Goal: Book appointment/travel/reservation

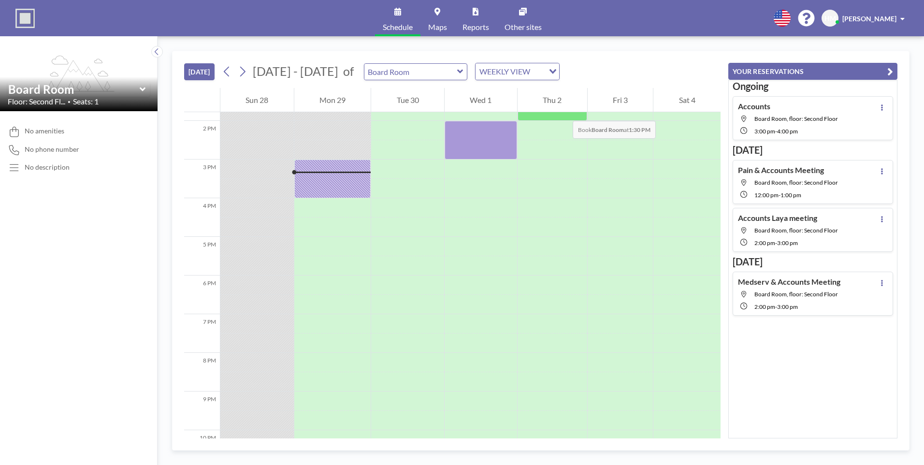
scroll to position [532, 0]
click at [245, 71] on icon at bounding box center [242, 71] width 9 height 14
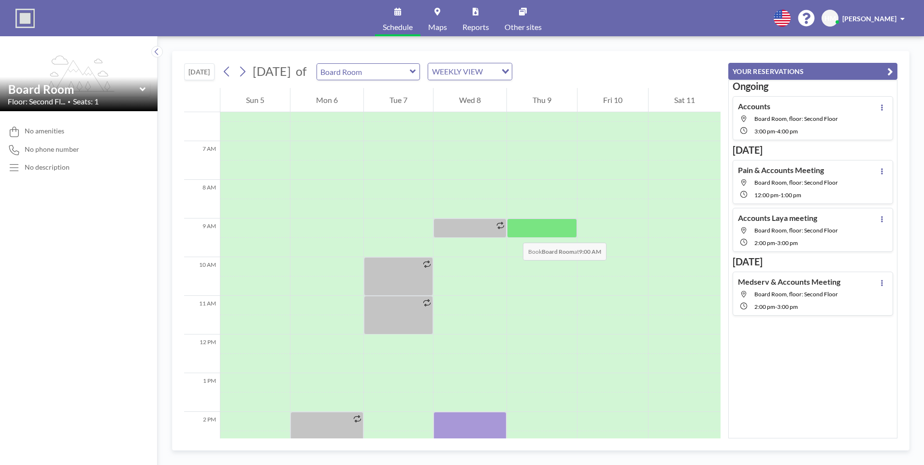
scroll to position [290, 0]
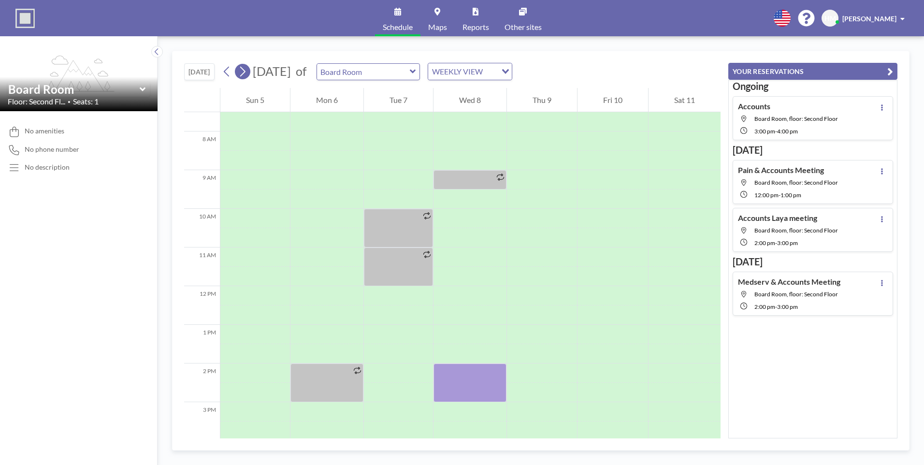
click at [245, 73] on icon at bounding box center [242, 72] width 5 height 10
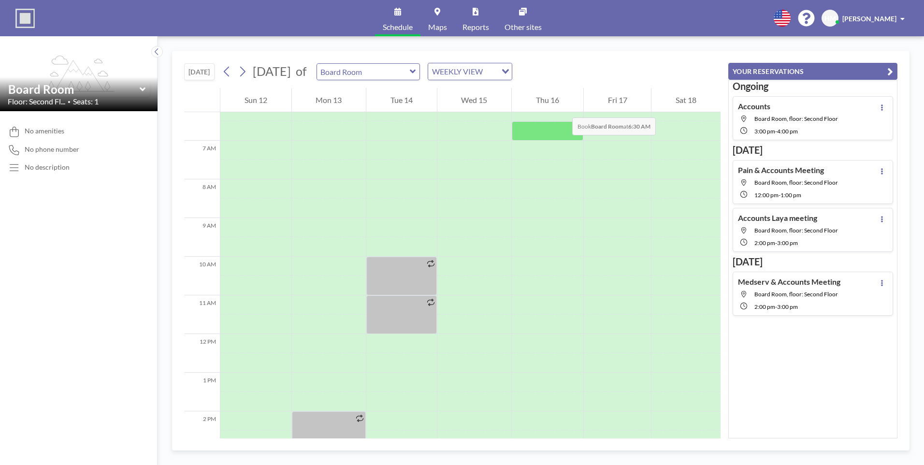
scroll to position [242, 0]
click at [227, 67] on icon at bounding box center [226, 71] width 9 height 14
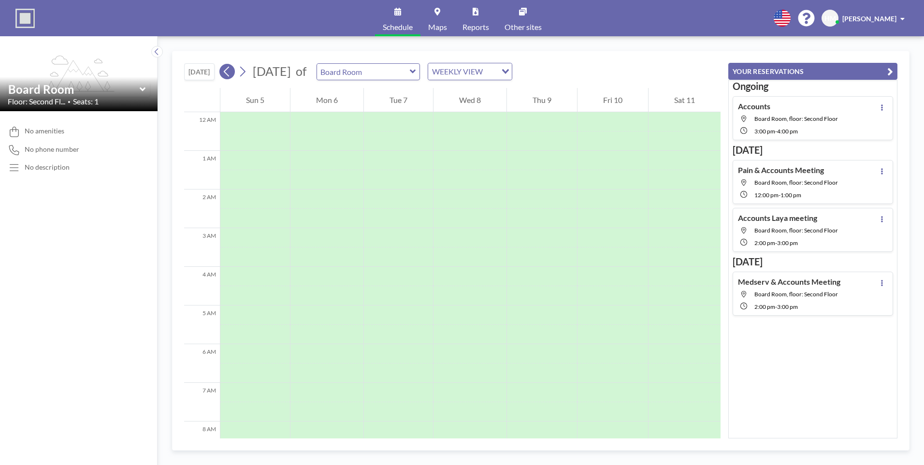
click at [227, 67] on icon at bounding box center [226, 71] width 9 height 14
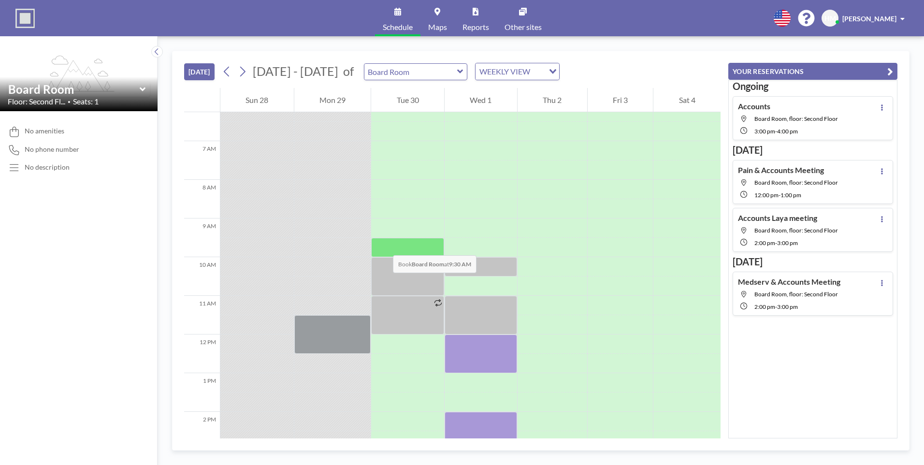
click at [383, 245] on div at bounding box center [407, 247] width 73 height 19
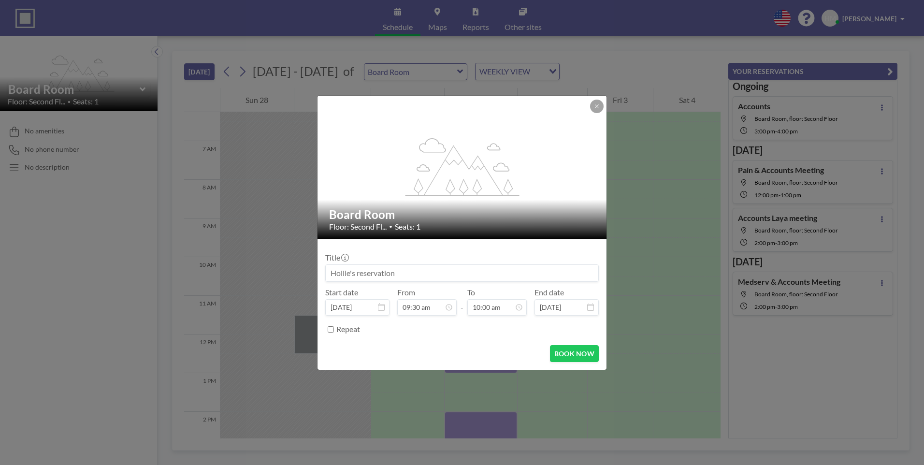
click at [475, 273] on input at bounding box center [462, 273] width 273 height 16
type input "h"
click at [581, 354] on button "BOOK NOW" at bounding box center [574, 353] width 49 height 17
type input "[PERSON_NAME] & Artem catch up"
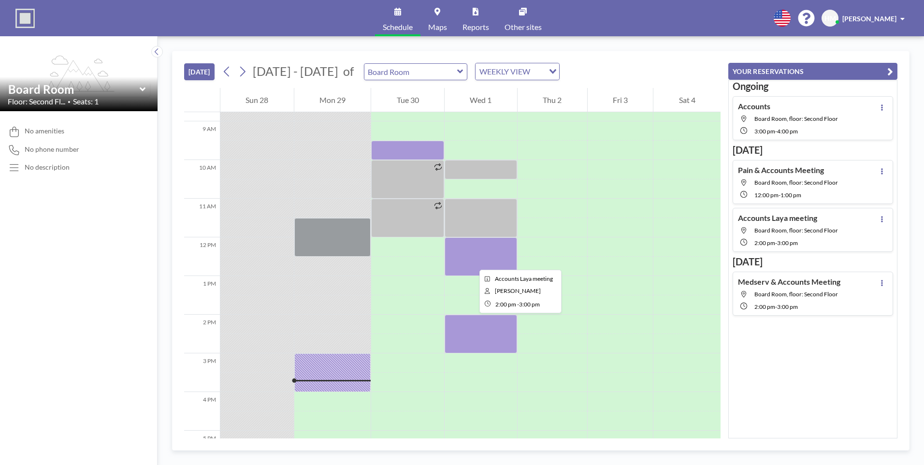
scroll to position [338, 0]
click at [866, 207] on span "Pain & Accounts Meeting Board Room, floor: Second Floor 12:00 PM - 1:00 PM Acco…" at bounding box center [813, 206] width 160 height 92
click at [76, 245] on div "No amenities No phone number No description" at bounding box center [79, 288] width 158 height 354
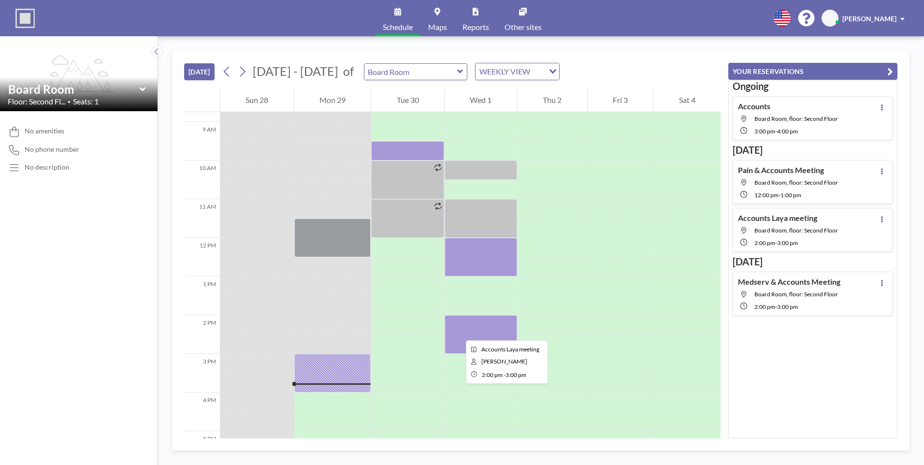
click at [458, 331] on div at bounding box center [481, 334] width 72 height 39
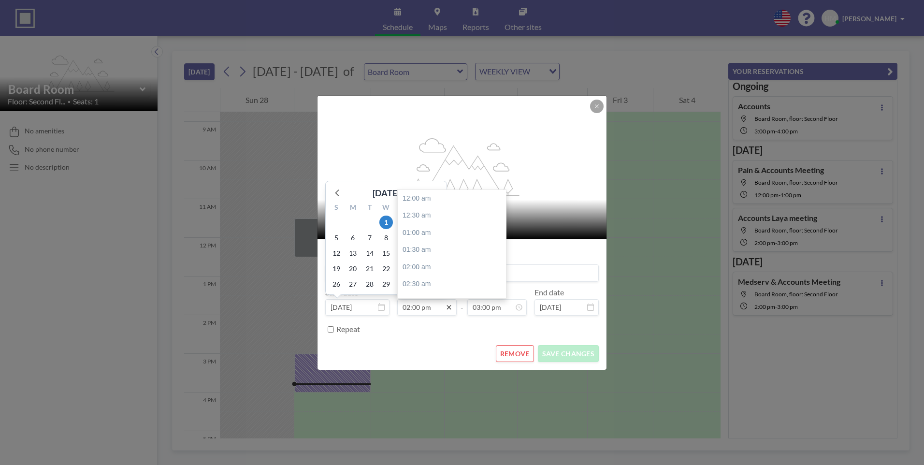
scroll to position [482, 0]
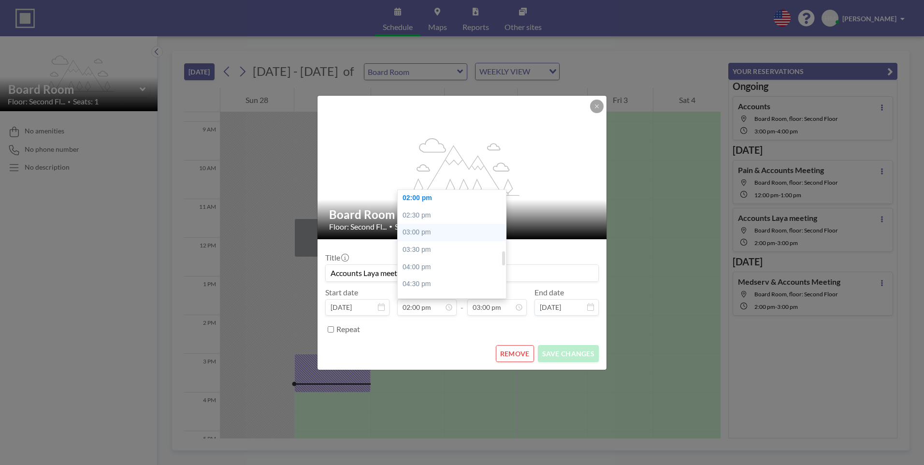
click at [412, 230] on div "03:00 pm" at bounding box center [454, 232] width 113 height 17
type input "03:00 pm"
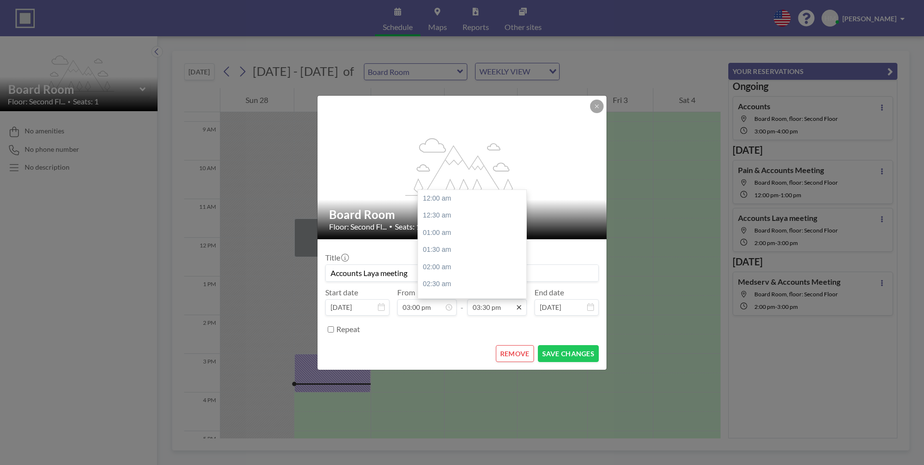
scroll to position [533, 0]
click at [440, 216] on div "04:00 pm" at bounding box center [474, 215] width 113 height 17
type input "04:00 pm"
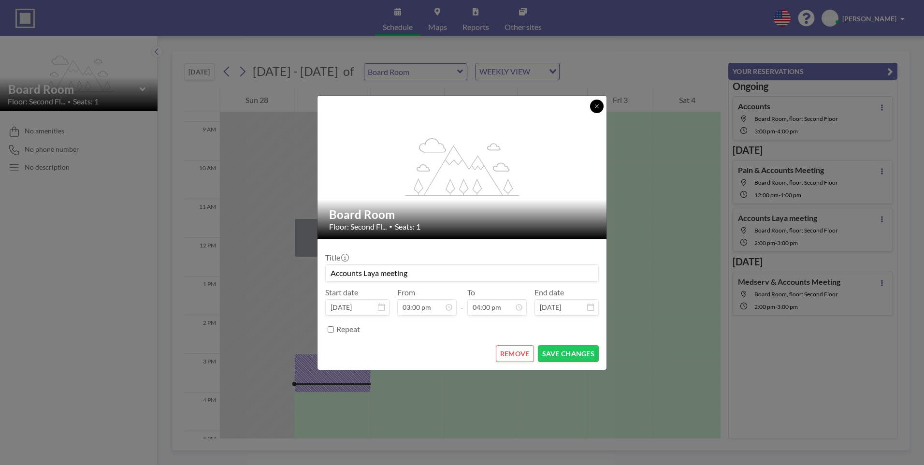
click at [591, 102] on button at bounding box center [597, 107] width 14 height 14
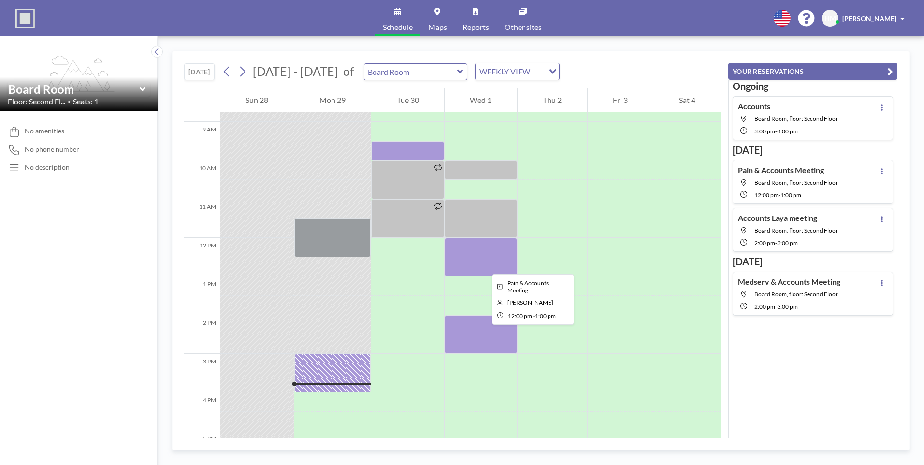
click at [484, 265] on div at bounding box center [481, 257] width 72 height 39
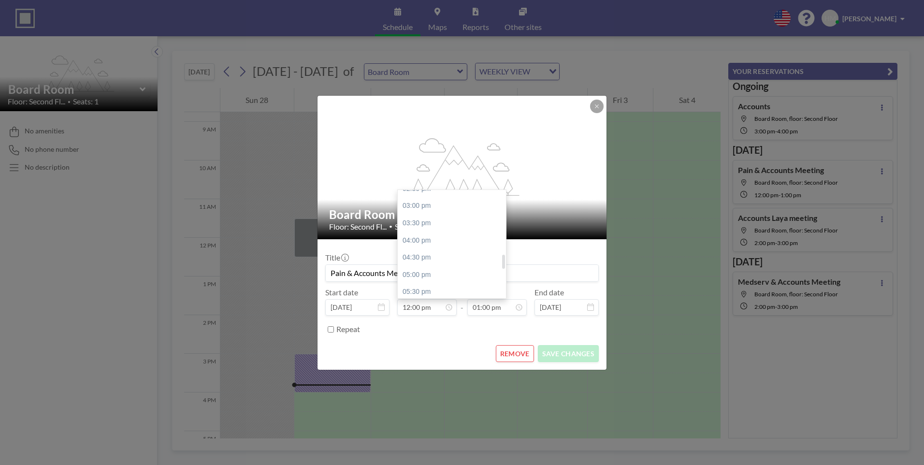
scroll to position [509, 0]
click at [416, 205] on div "03:00 pm" at bounding box center [454, 204] width 113 height 17
type input "03:00 pm"
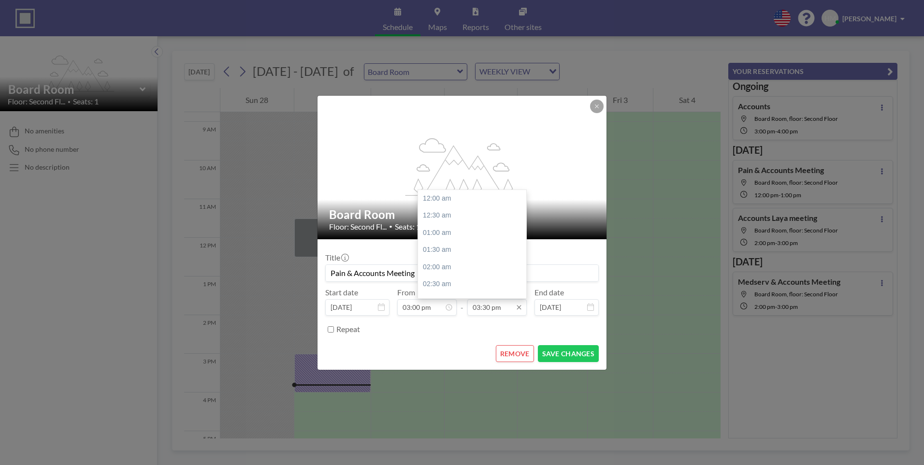
scroll to position [533, 0]
click at [441, 211] on div "04:00 pm" at bounding box center [474, 215] width 113 height 17
type input "04:00 pm"
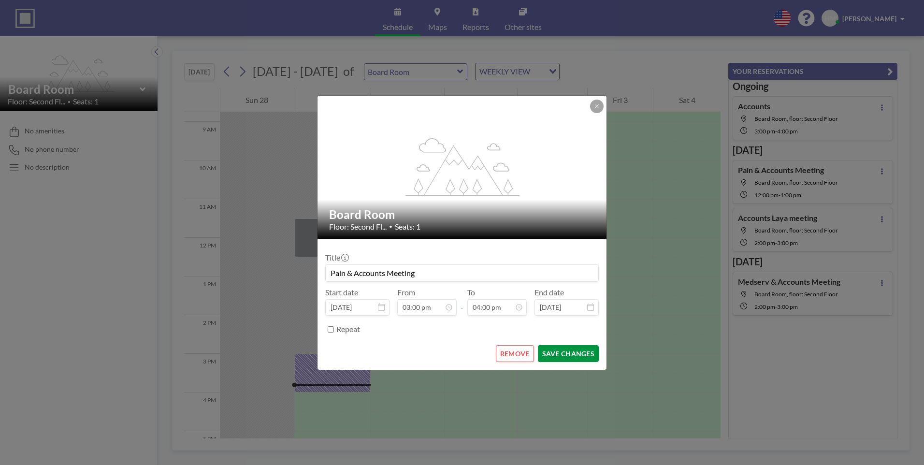
click at [555, 355] on button "SAVE CHANGES" at bounding box center [568, 353] width 61 height 17
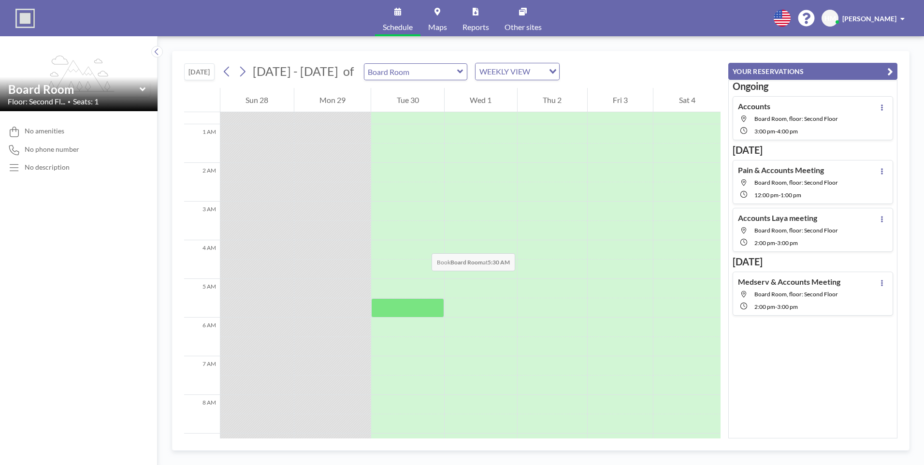
scroll to position [220, 0]
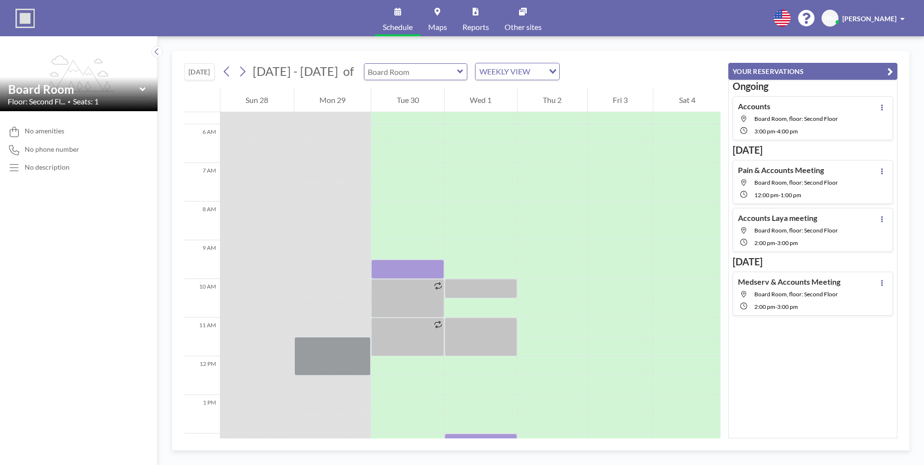
click at [404, 69] on input "text" at bounding box center [410, 72] width 93 height 16
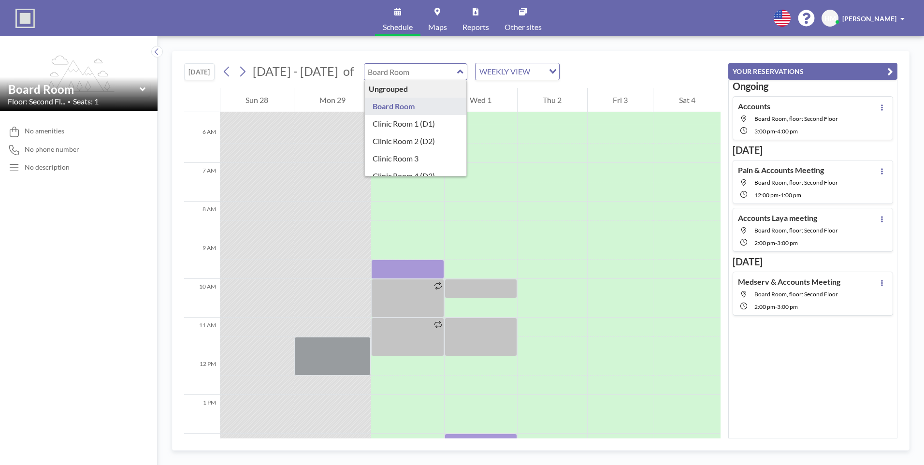
type input "Board Room"
click at [653, 43] on div "[DATE] [DATE] - [DATE] of Board Room Ungrouped Board Room Clinic Room 1 (D1) Cl…" at bounding box center [541, 250] width 766 height 429
